Goal: Information Seeking & Learning: Learn about a topic

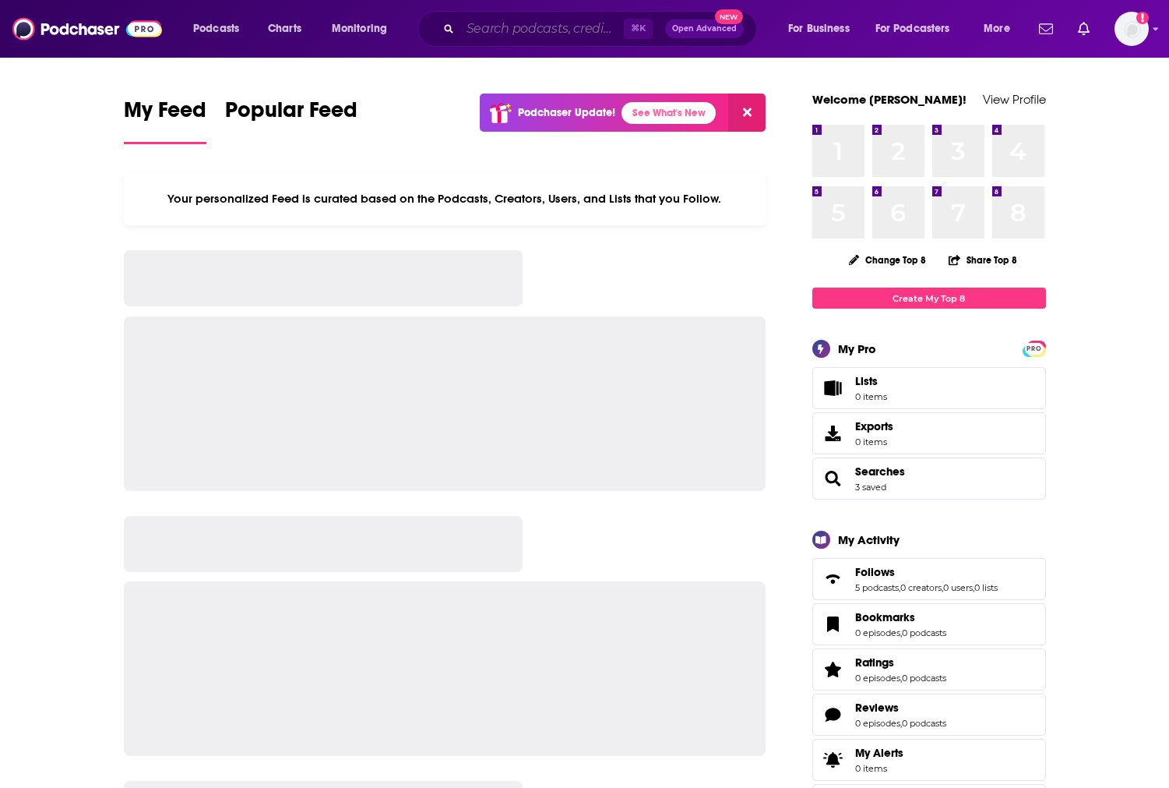
click at [497, 30] on input "Search podcasts, credits, & more..." at bounding box center [542, 28] width 164 height 25
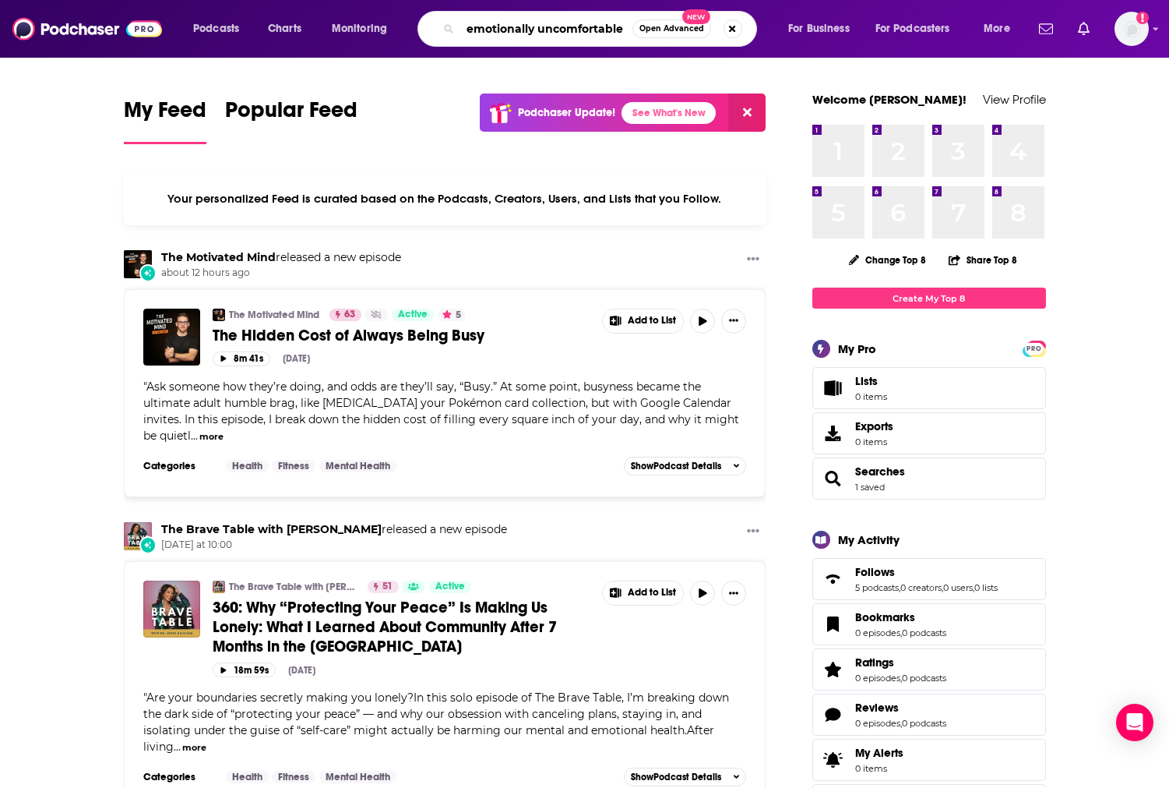
type input "emotionally uncomfortable"
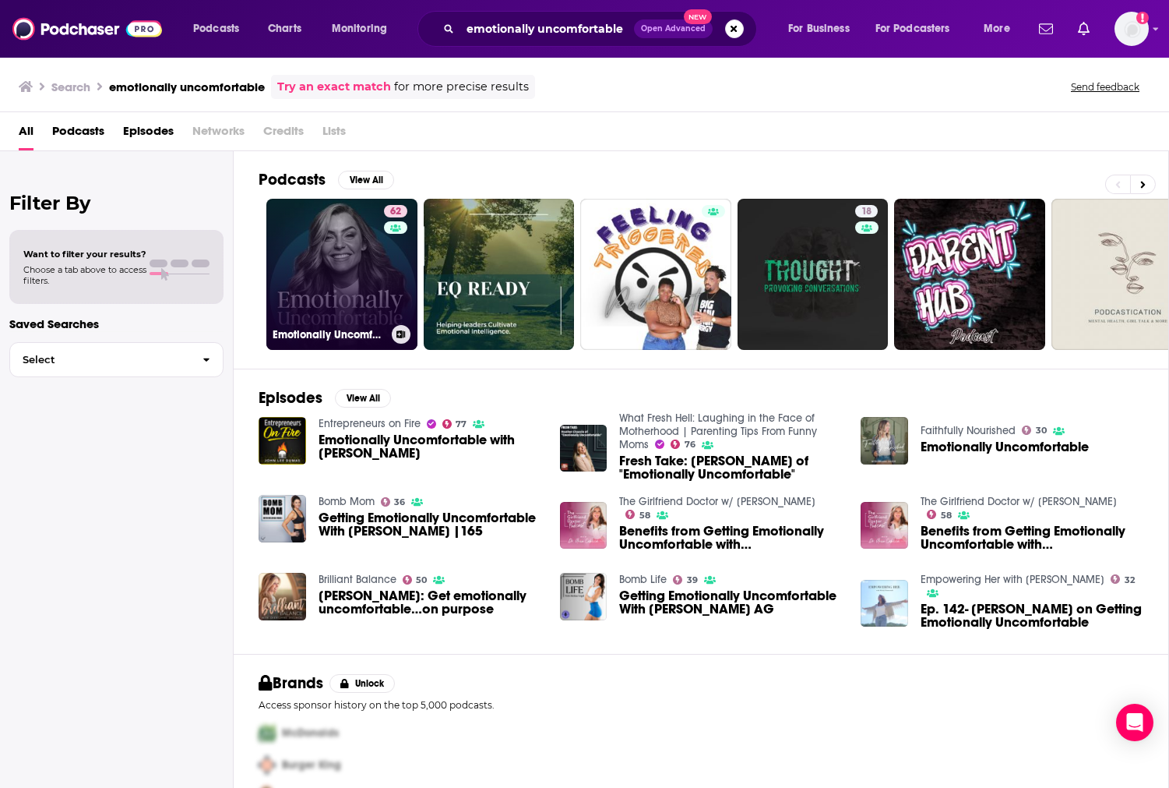
click at [360, 301] on link "62 Emotionally Uncomfortable" at bounding box center [341, 274] width 151 height 151
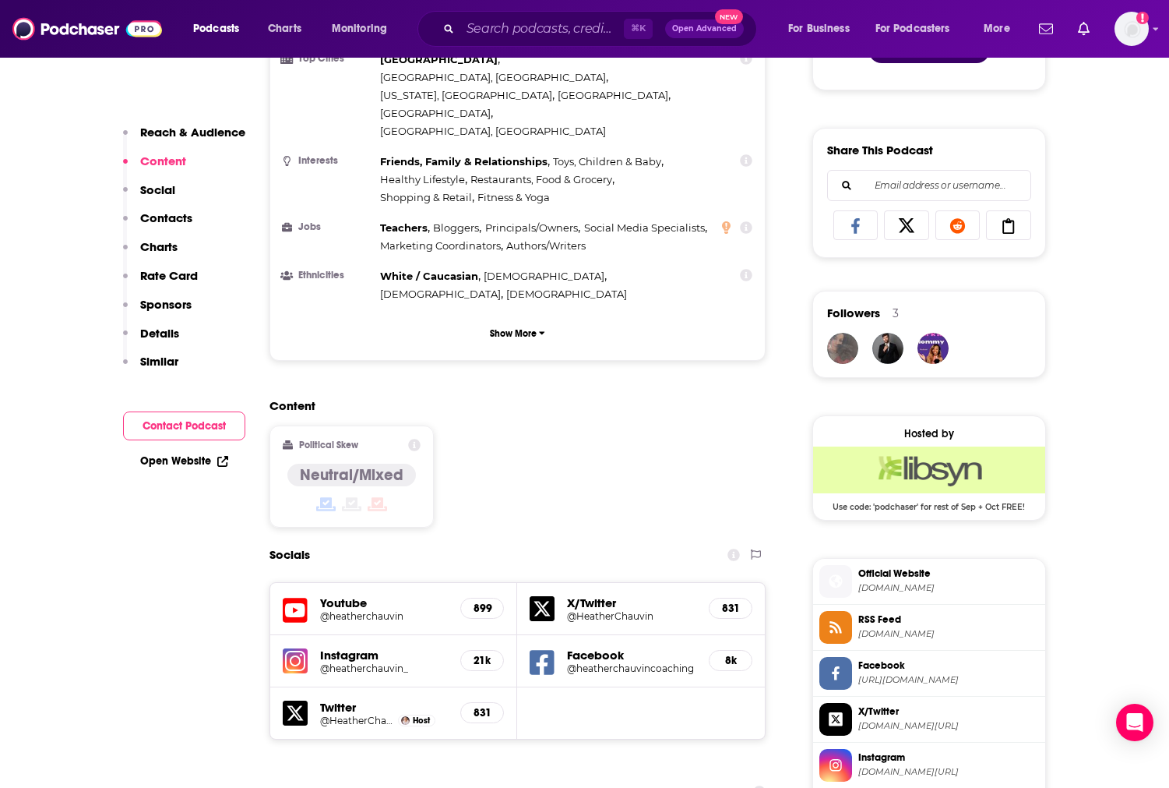
scroll to position [1063, 0]
